Goal: Entertainment & Leisure: Browse casually

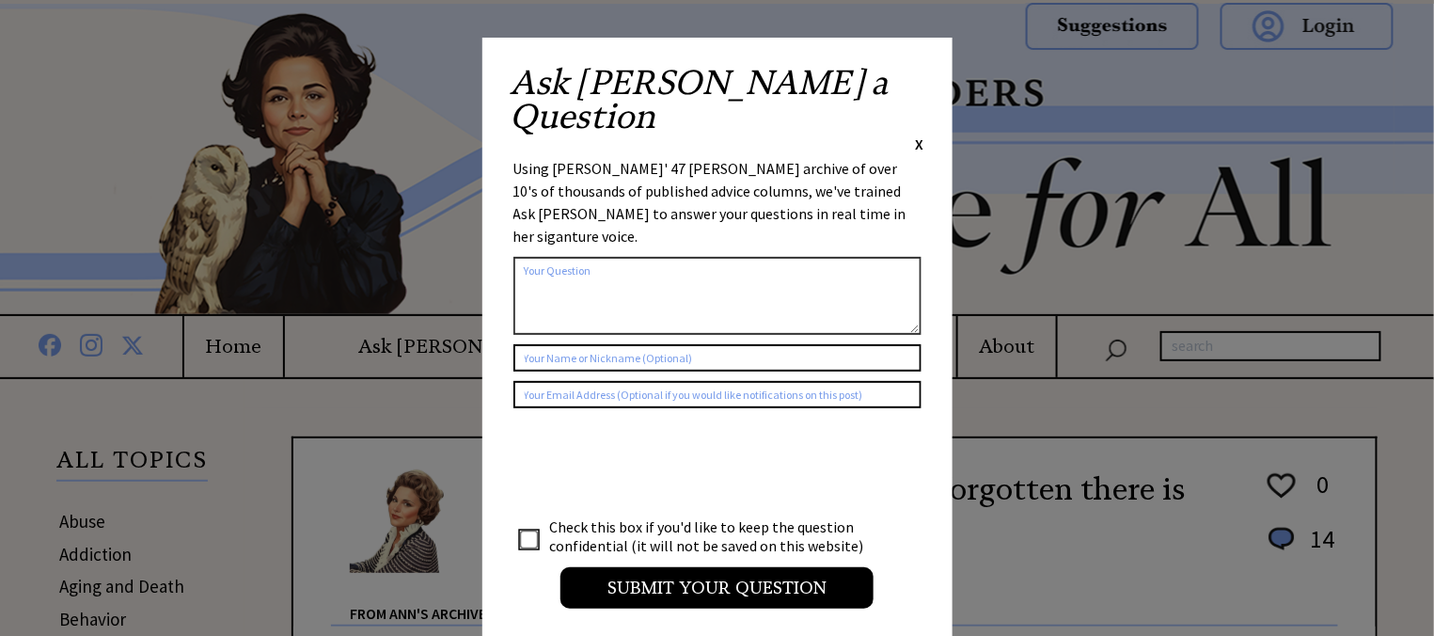
click at [918, 134] on span "X" at bounding box center [920, 143] width 8 height 19
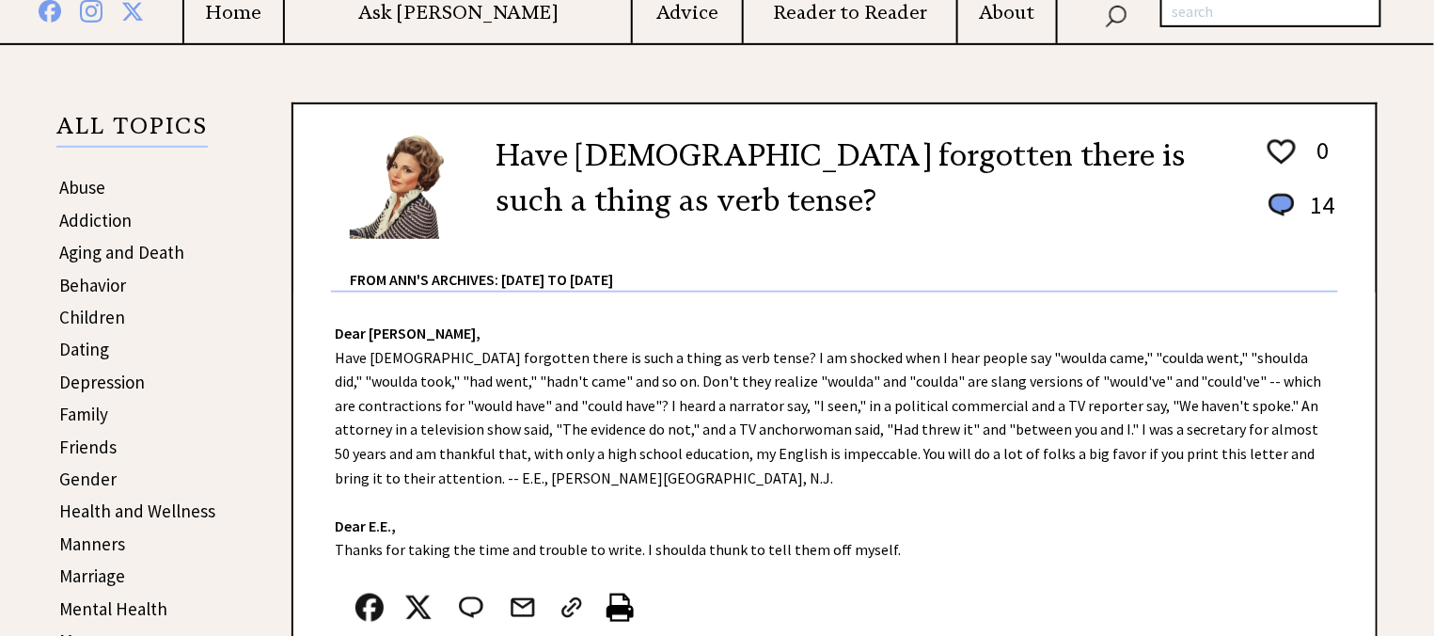
scroll to position [335, 0]
click at [74, 411] on link "Family" at bounding box center [83, 413] width 49 height 23
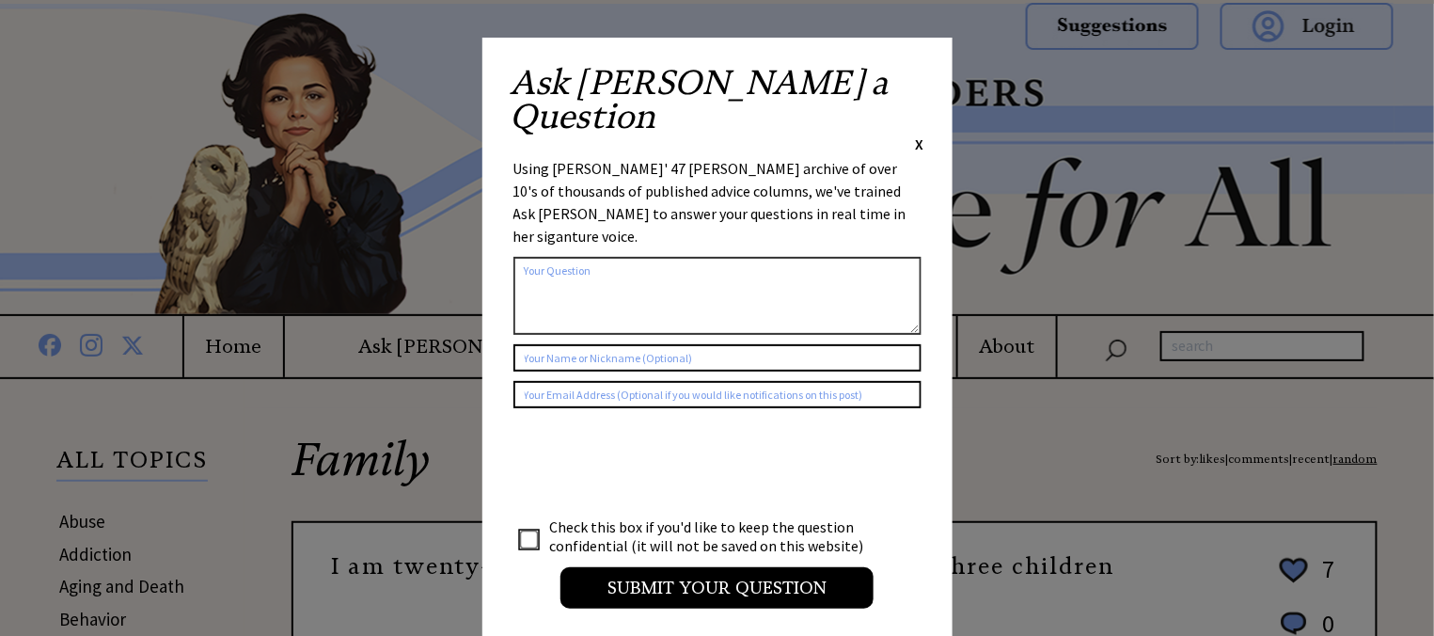
click at [922, 134] on span "X" at bounding box center [920, 143] width 8 height 19
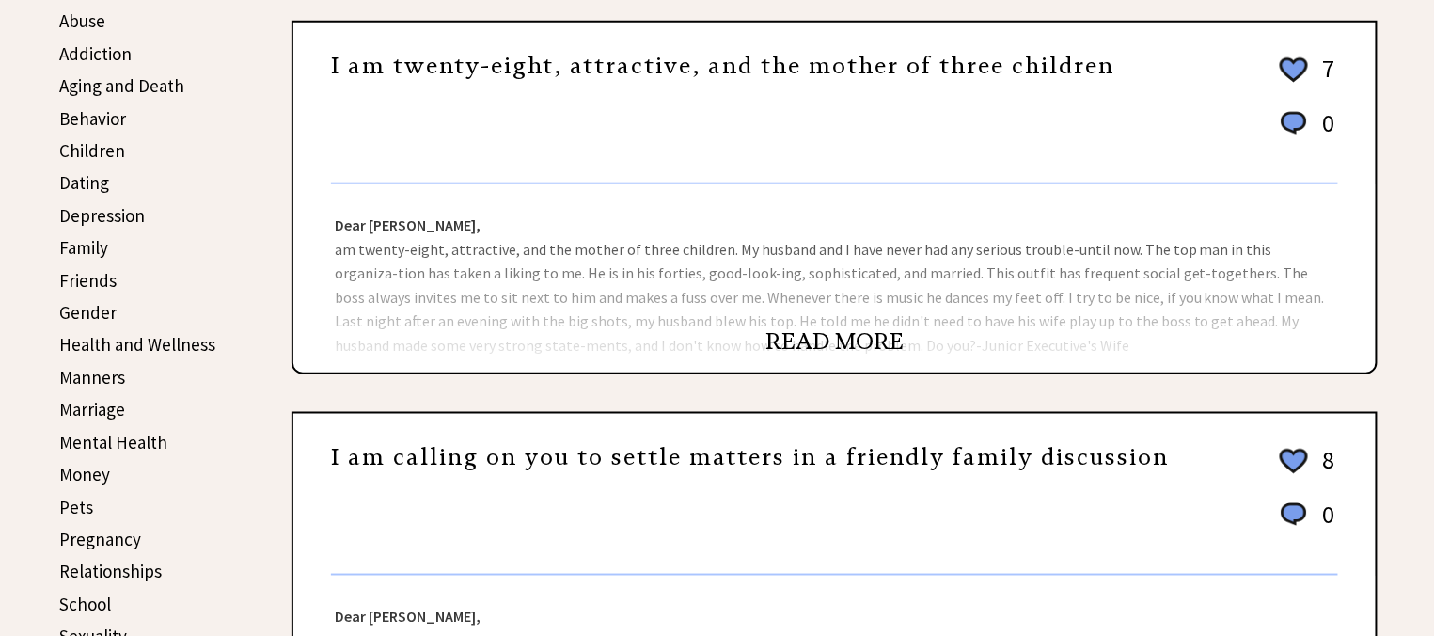
scroll to position [515, 0]
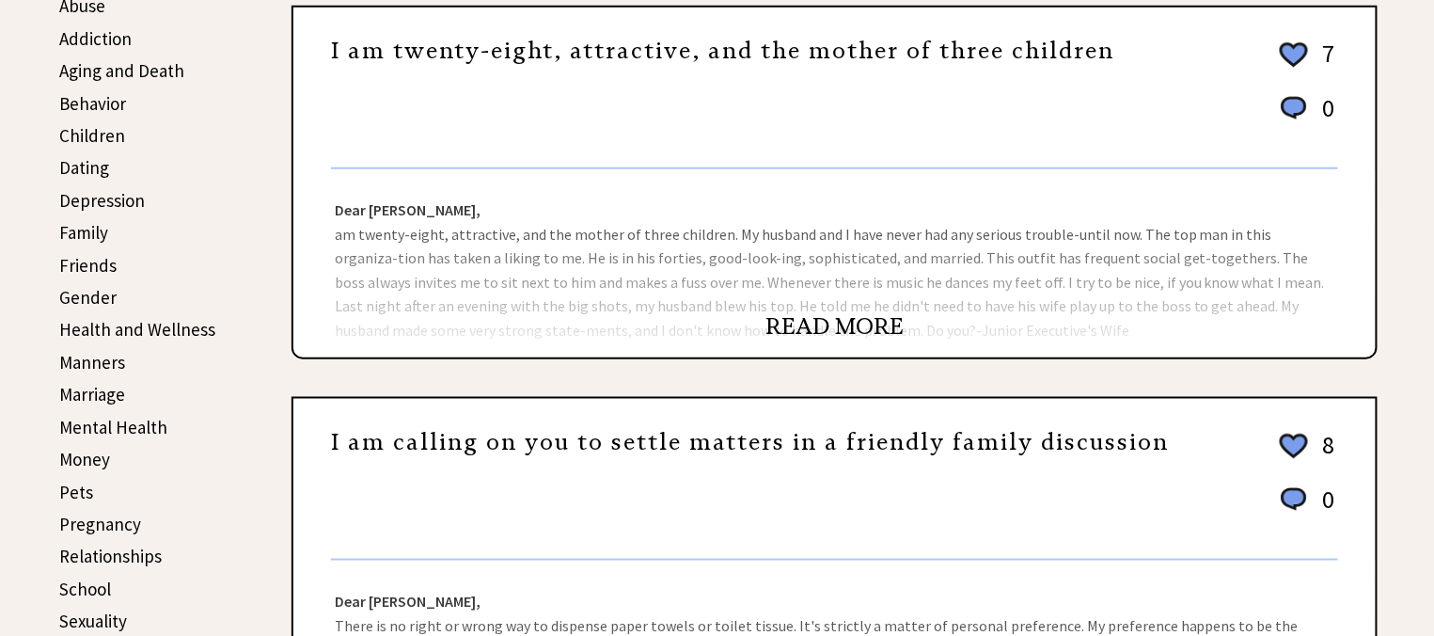
click at [815, 322] on link "READ MORE" at bounding box center [834, 326] width 138 height 28
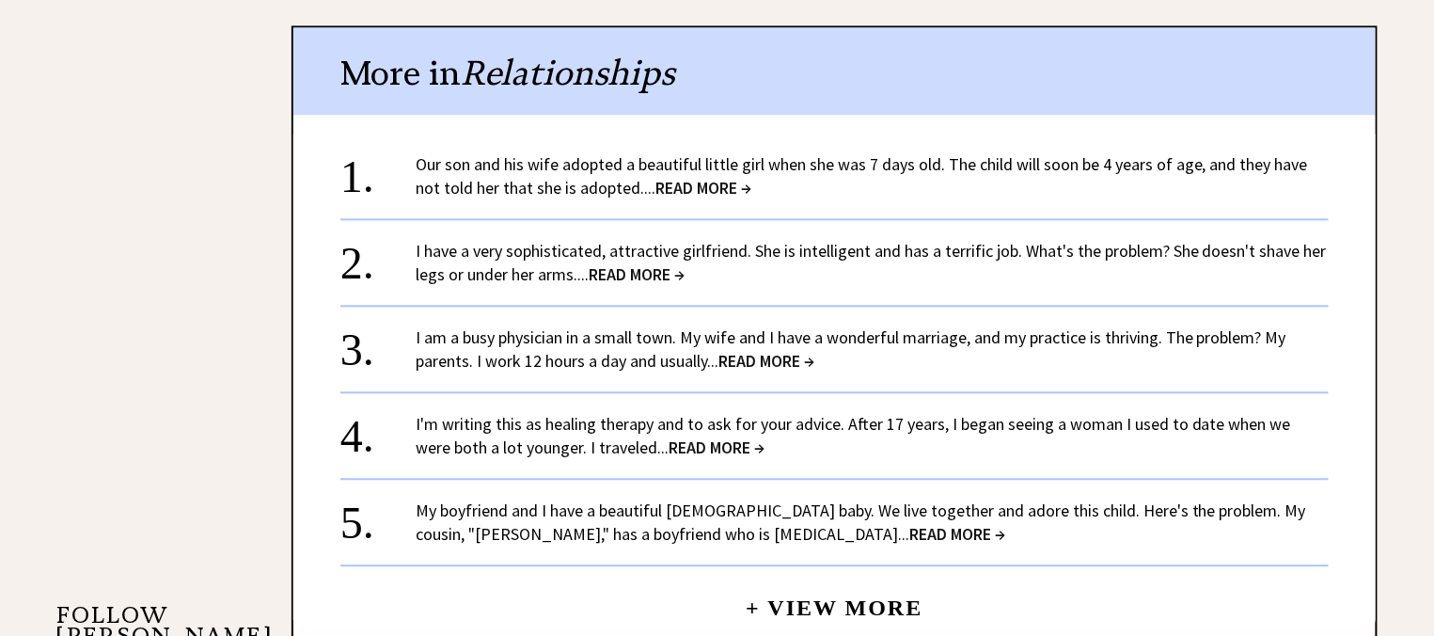
scroll to position [1342, 0]
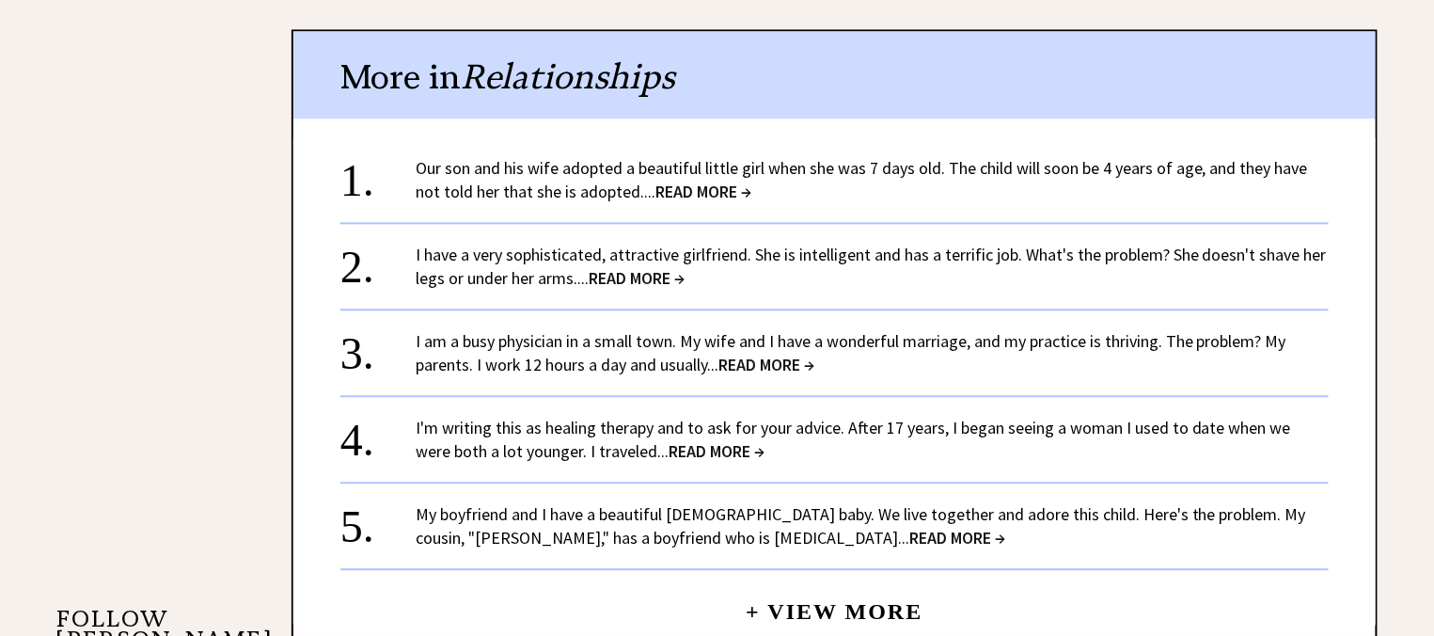
click at [654, 276] on span "READ MORE →" at bounding box center [637, 278] width 96 height 22
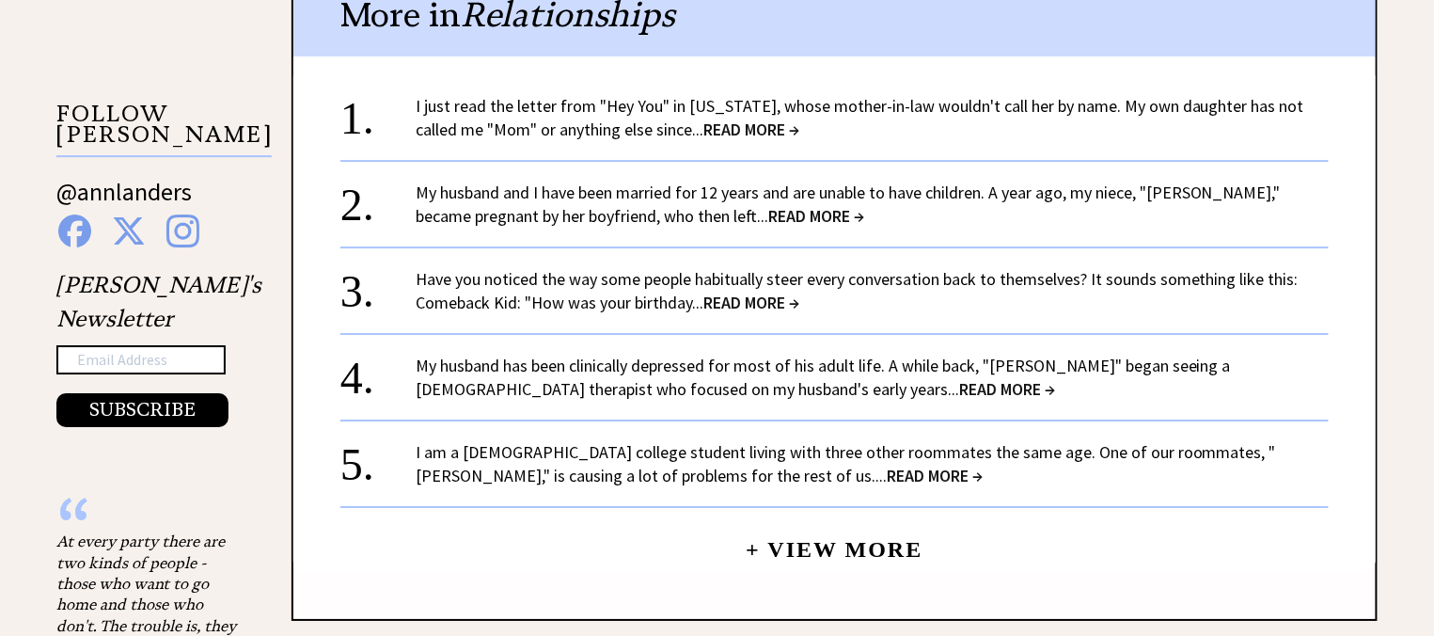
scroll to position [1941, 0]
click at [717, 297] on span "READ MORE →" at bounding box center [751, 303] width 96 height 22
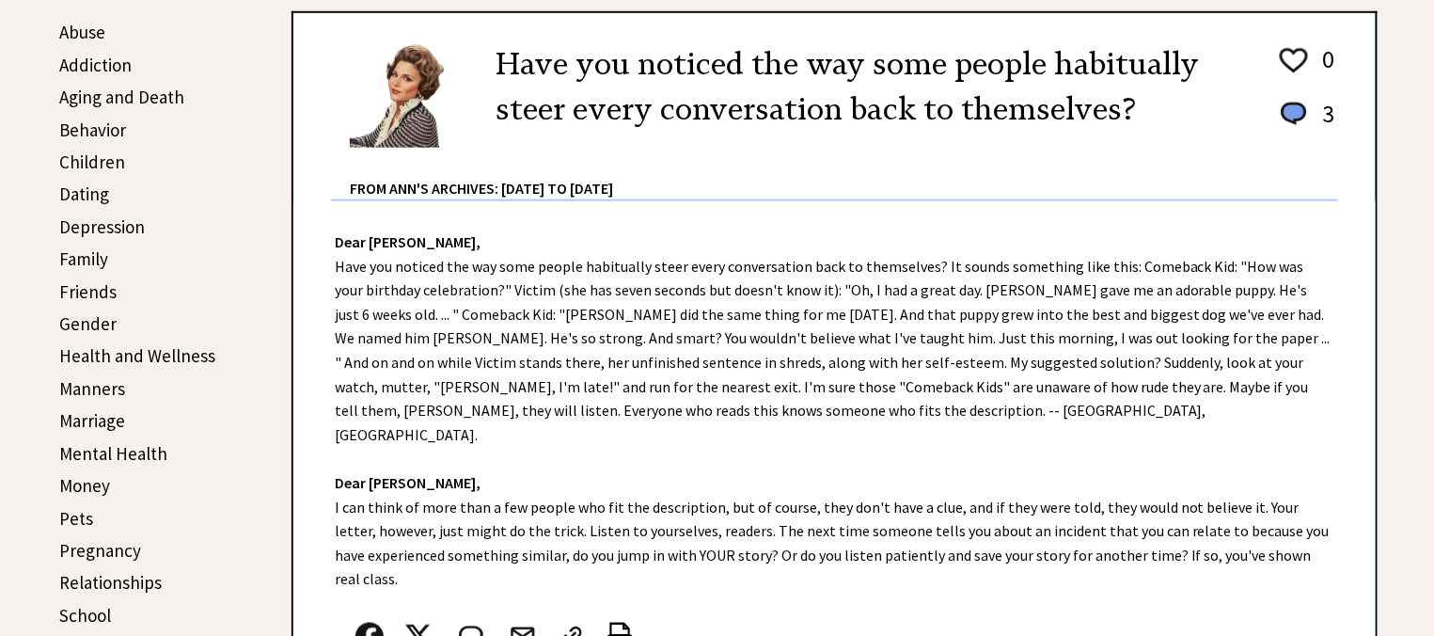
scroll to position [499, 0]
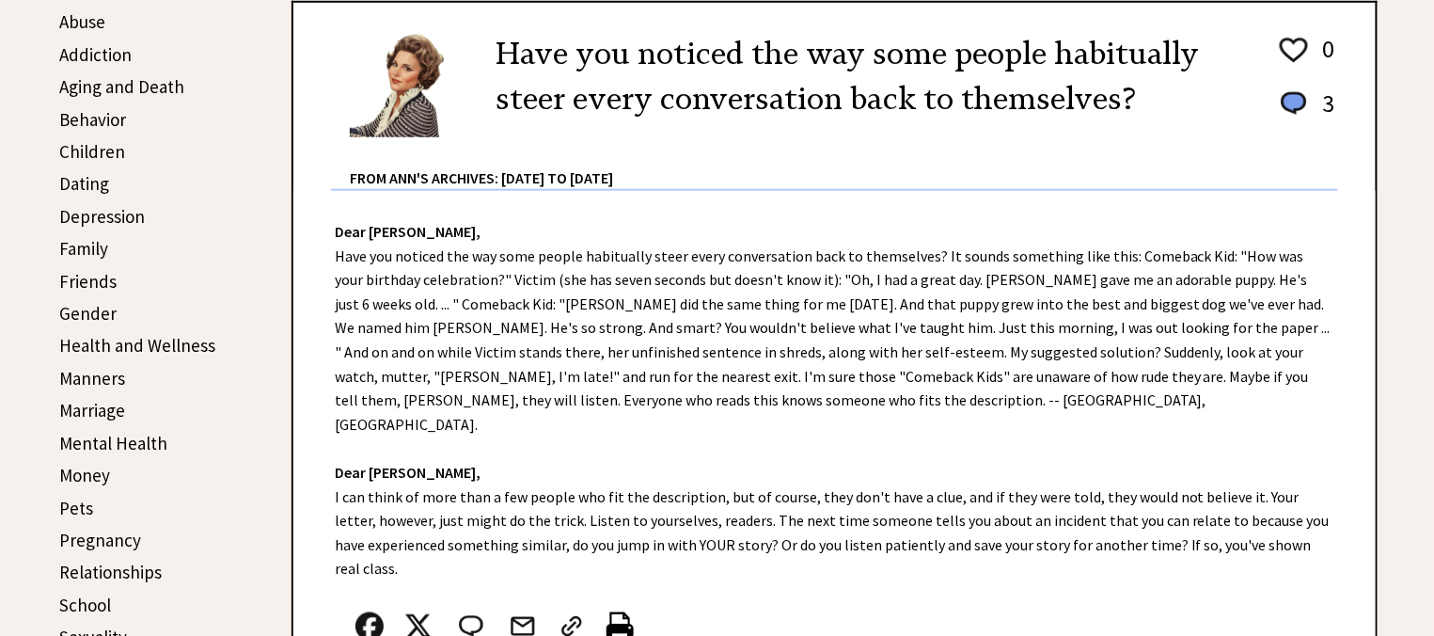
click at [107, 252] on link "Family" at bounding box center [83, 248] width 49 height 23
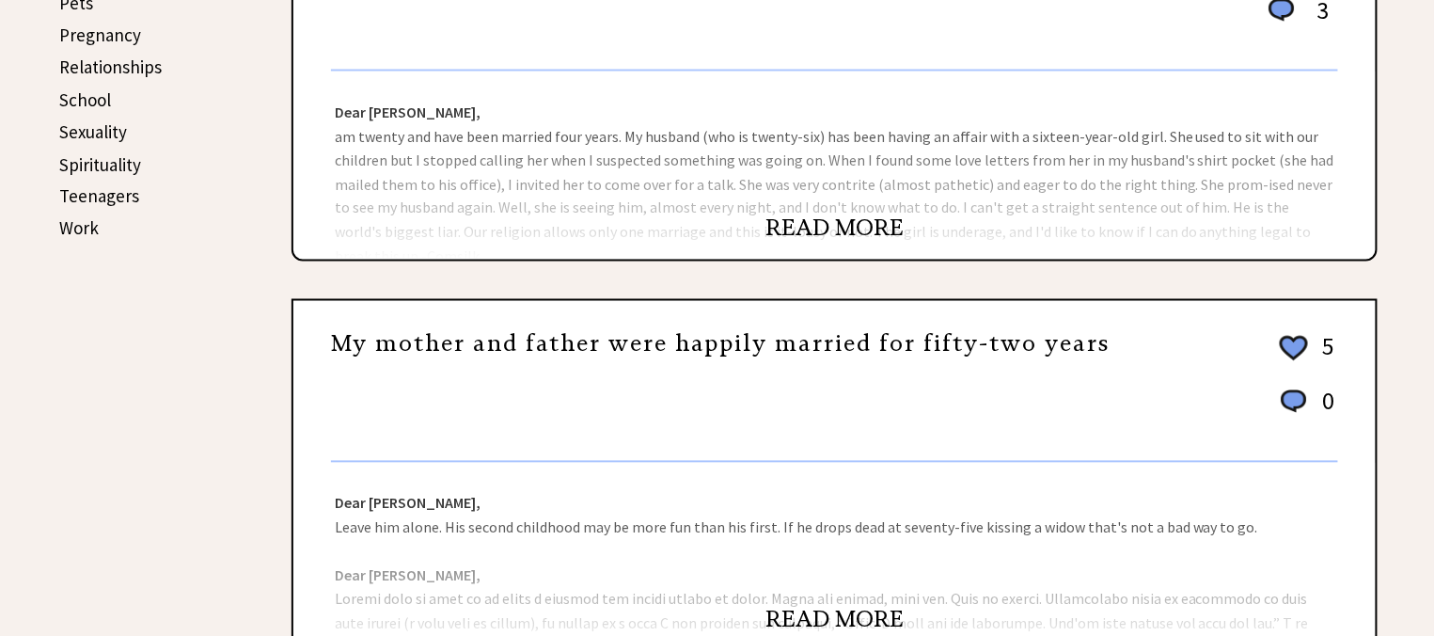
scroll to position [1006, 0]
click at [858, 224] on link "READ MORE" at bounding box center [834, 227] width 138 height 28
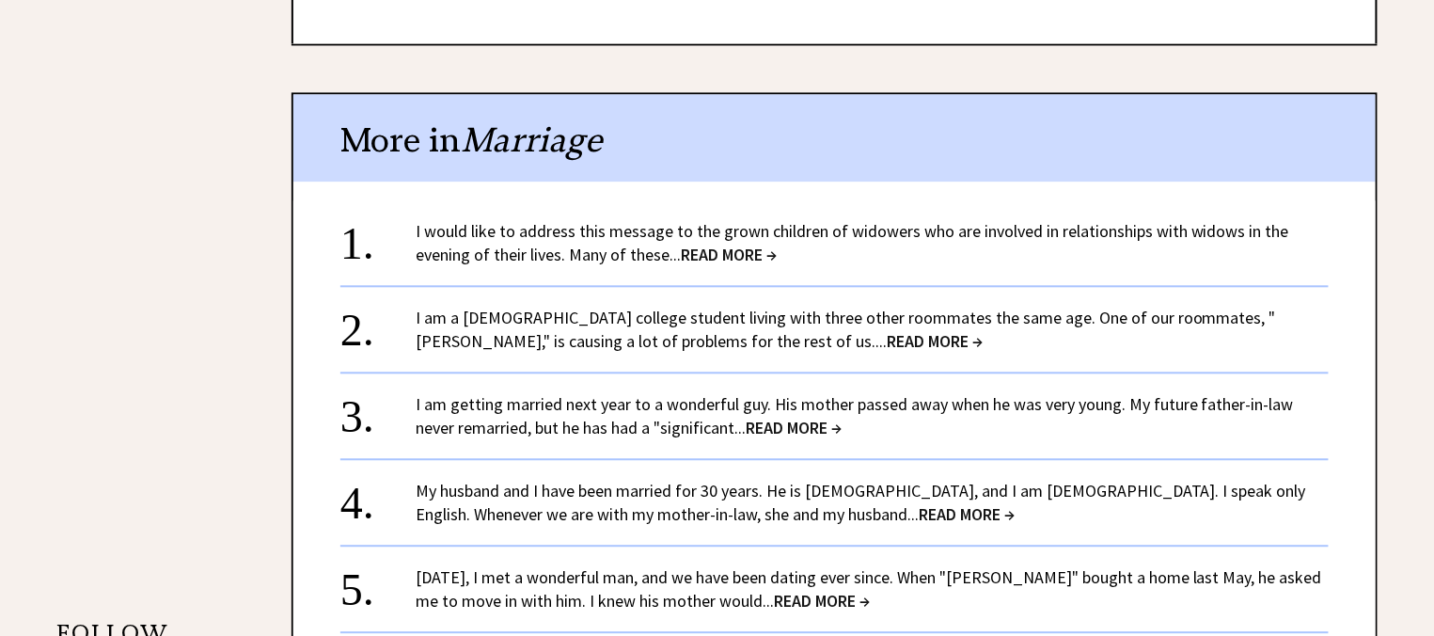
scroll to position [1332, 0]
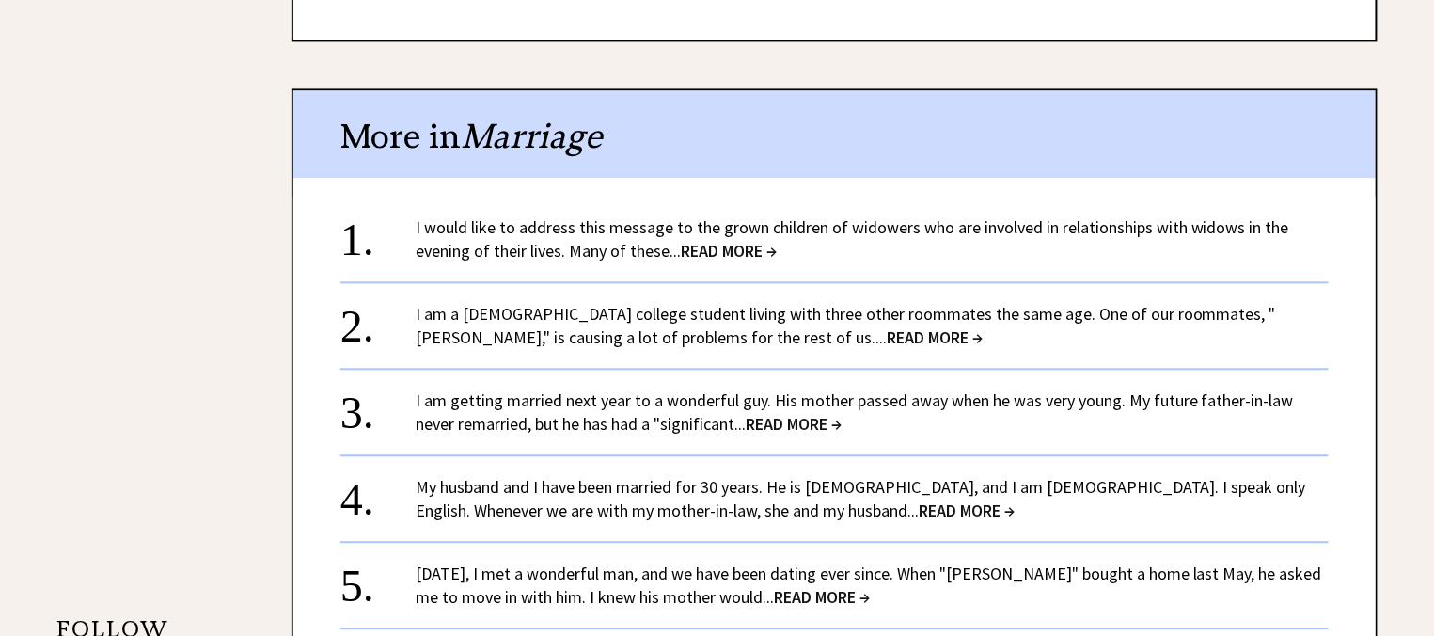
click at [771, 423] on span "READ MORE →" at bounding box center [794, 424] width 96 height 22
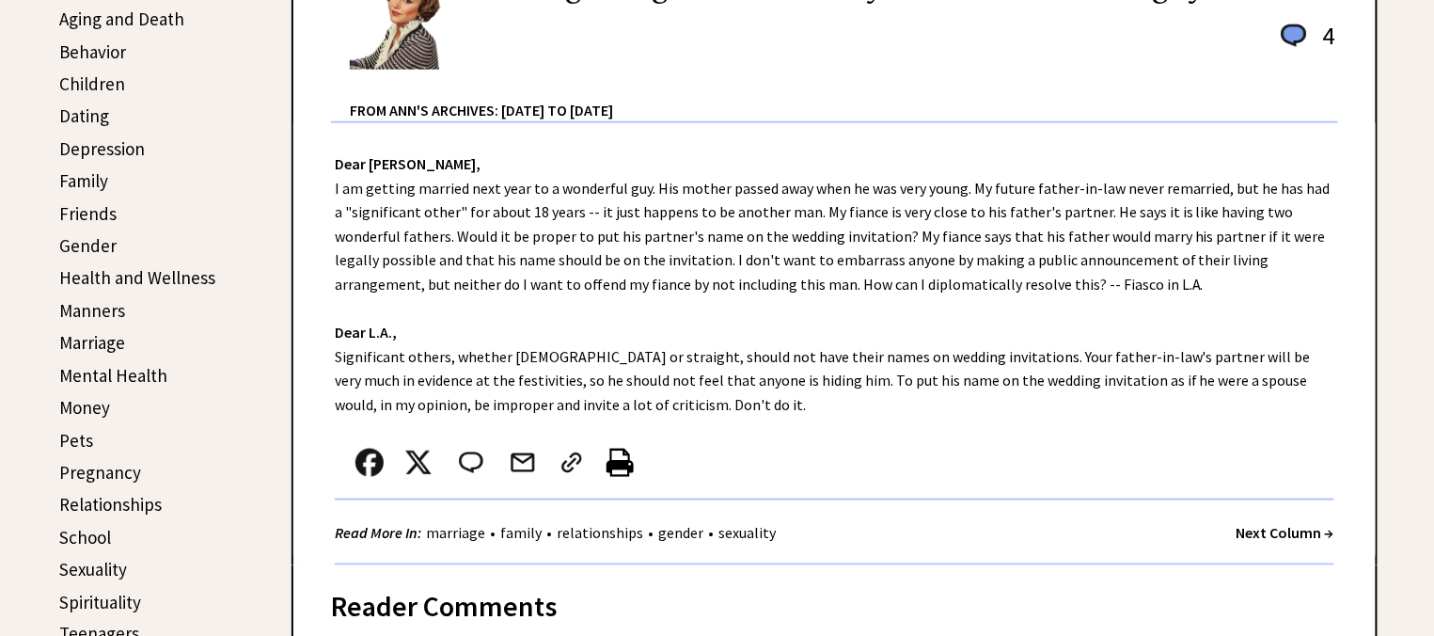
scroll to position [569, 0]
